Goal: Task Accomplishment & Management: Use online tool/utility

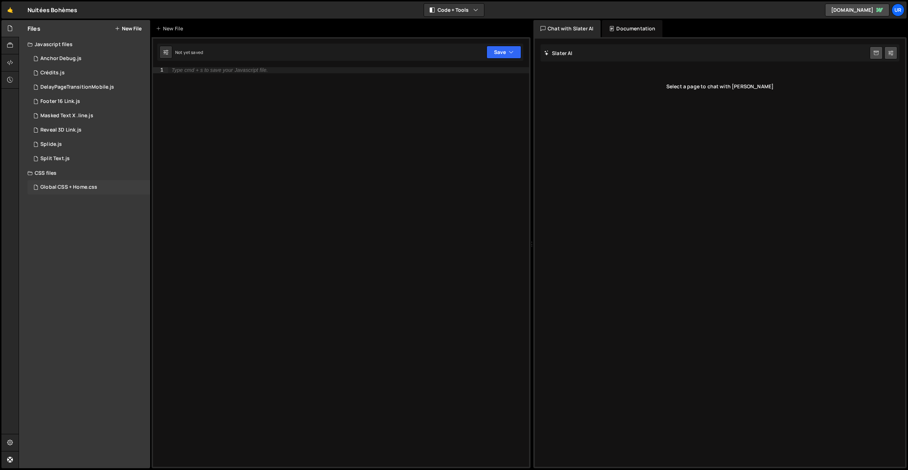
click at [59, 186] on div "Global CSS + Home.css" at bounding box center [68, 187] width 57 height 6
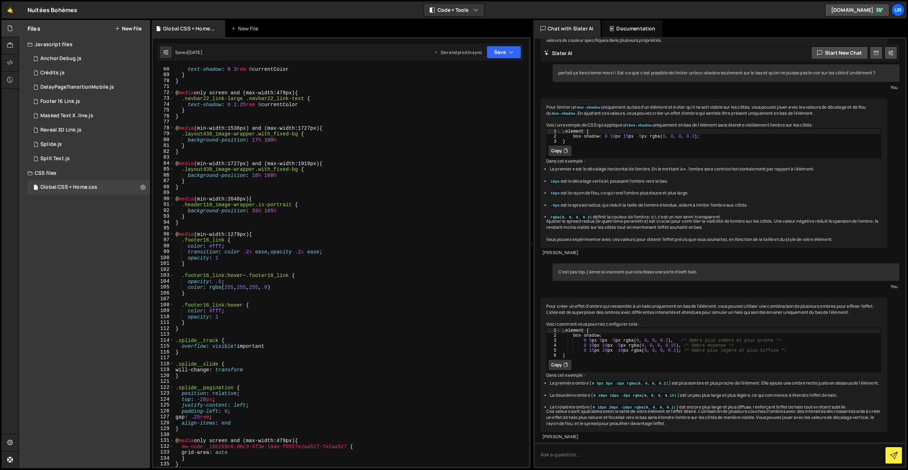
scroll to position [608, 0]
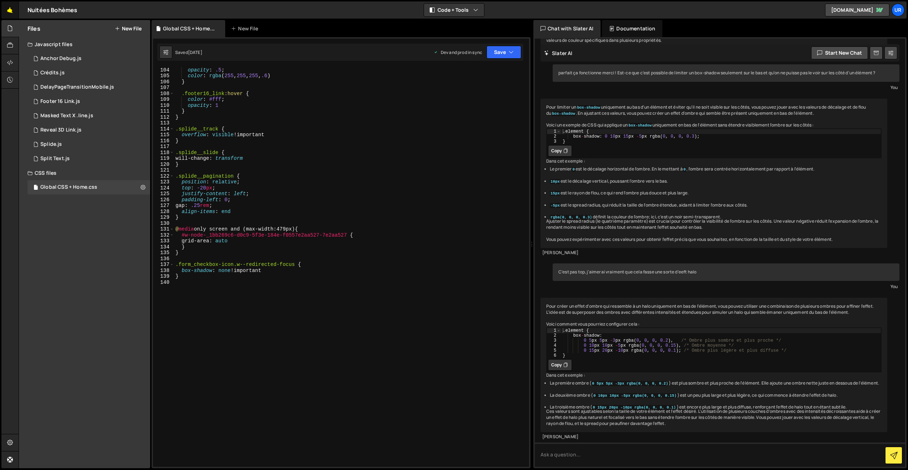
click at [16, 15] on link "🤙" at bounding box center [10, 9] width 18 height 17
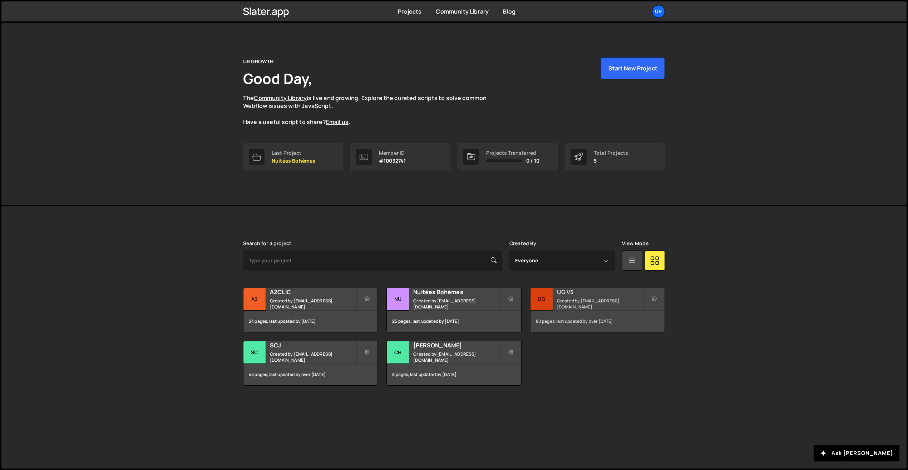
click at [563, 304] on small "Created by contact@ur-growth.com" at bounding box center [600, 304] width 86 height 12
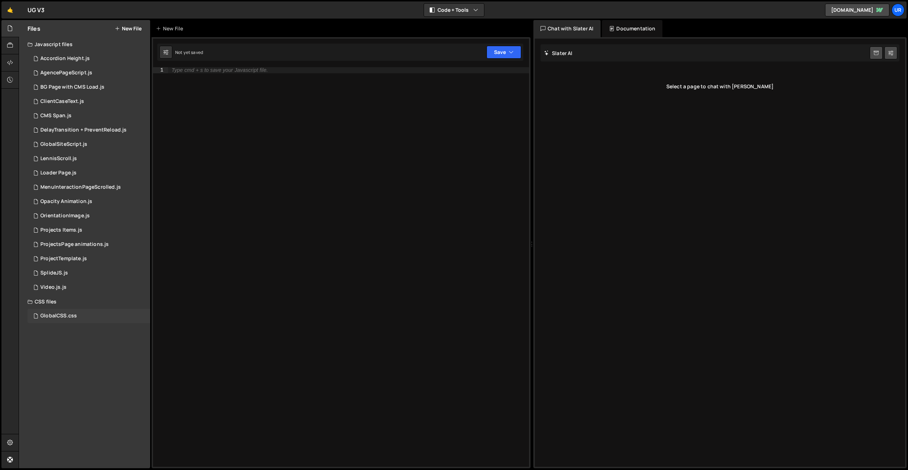
click at [50, 319] on div "GlobalCSS.css" at bounding box center [58, 316] width 36 height 6
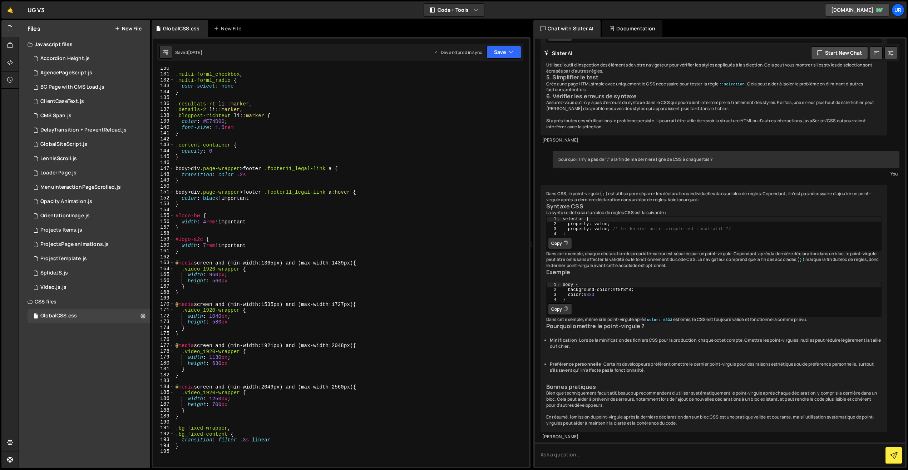
scroll to position [763, 0]
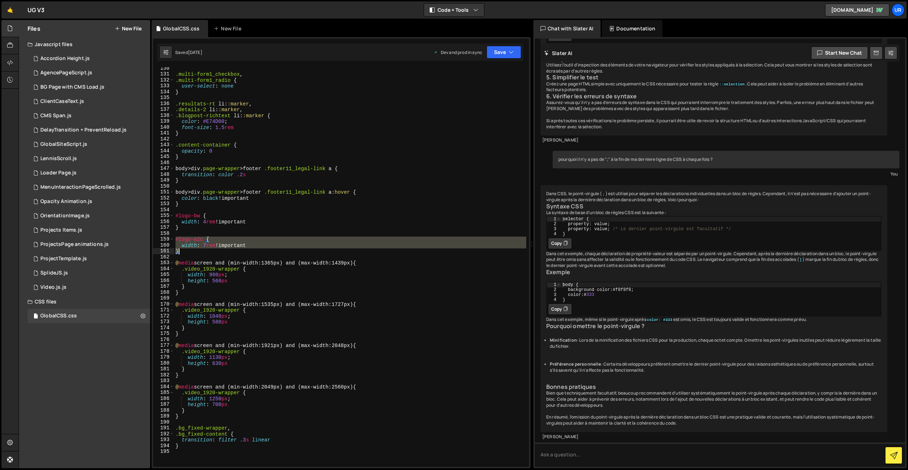
drag, startPoint x: 176, startPoint y: 240, endPoint x: 190, endPoint y: 251, distance: 18.3
click at [190, 251] on div ".multi-form1_checkbox , .multi-form1_radio { user-select : none } .resultats-rt…" at bounding box center [350, 271] width 352 height 412
click at [191, 252] on div ".multi-form1_checkbox , .multi-form1_radio { user-select : none } .resultats-rt…" at bounding box center [350, 267] width 352 height 400
type textarea "}"
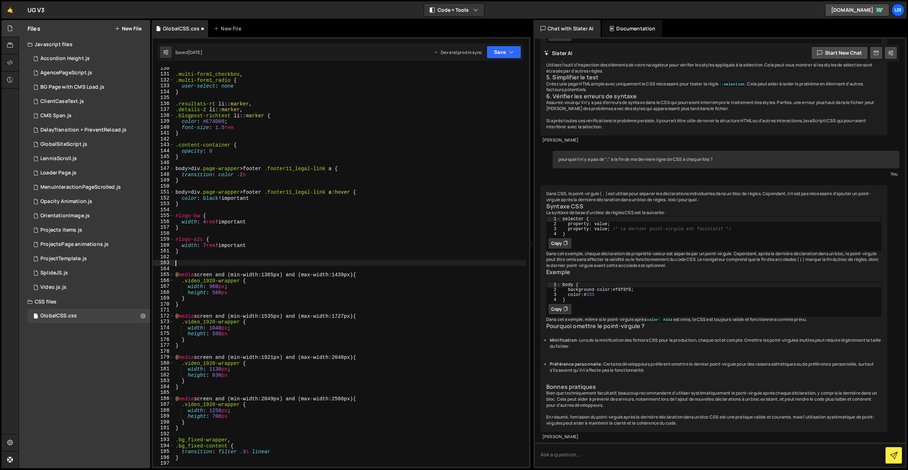
paste textarea "}"
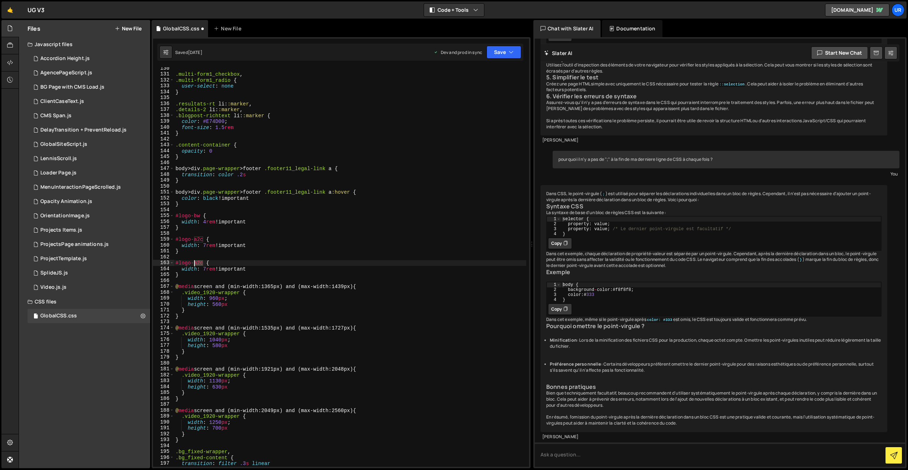
drag, startPoint x: 203, startPoint y: 262, endPoint x: 194, endPoint y: 261, distance: 9.0
click at [194, 261] on div ".multi-form1_checkbox , .multi-form1_radio { user-select : none } .resultats-rt…" at bounding box center [350, 271] width 352 height 412
click at [206, 268] on div ".multi-form1_checkbox , .multi-form1_radio { user-select : none } .resultats-rt…" at bounding box center [350, 271] width 352 height 412
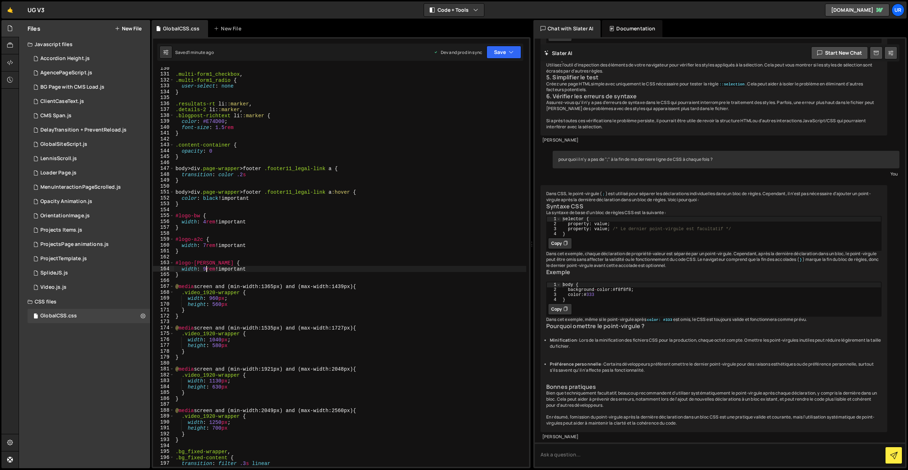
click at [202, 268] on div ".multi-form1_checkbox , .multi-form1_radio { user-select : none } .resultats-rt…" at bounding box center [350, 271] width 352 height 412
click at [190, 275] on div ".multi-form1_checkbox , .multi-form1_radio { user-select : none } .resultats-rt…" at bounding box center [350, 271] width 352 height 412
type textarea "}"
